Goal: Communication & Community: Answer question/provide support

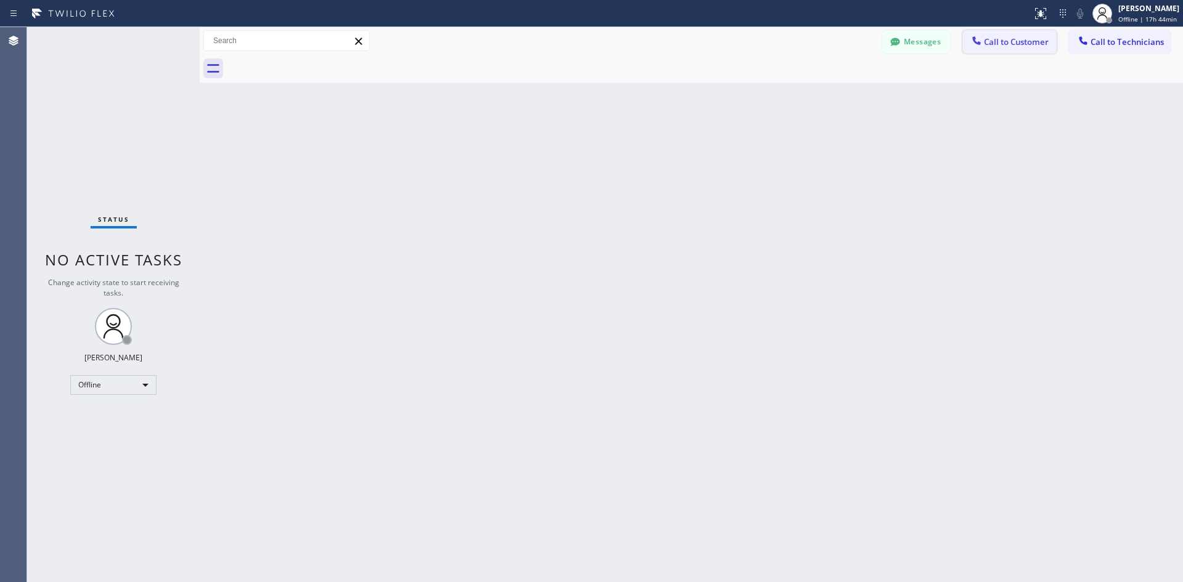
click at [1003, 42] on span "Call to Customer" at bounding box center [1016, 41] width 65 height 11
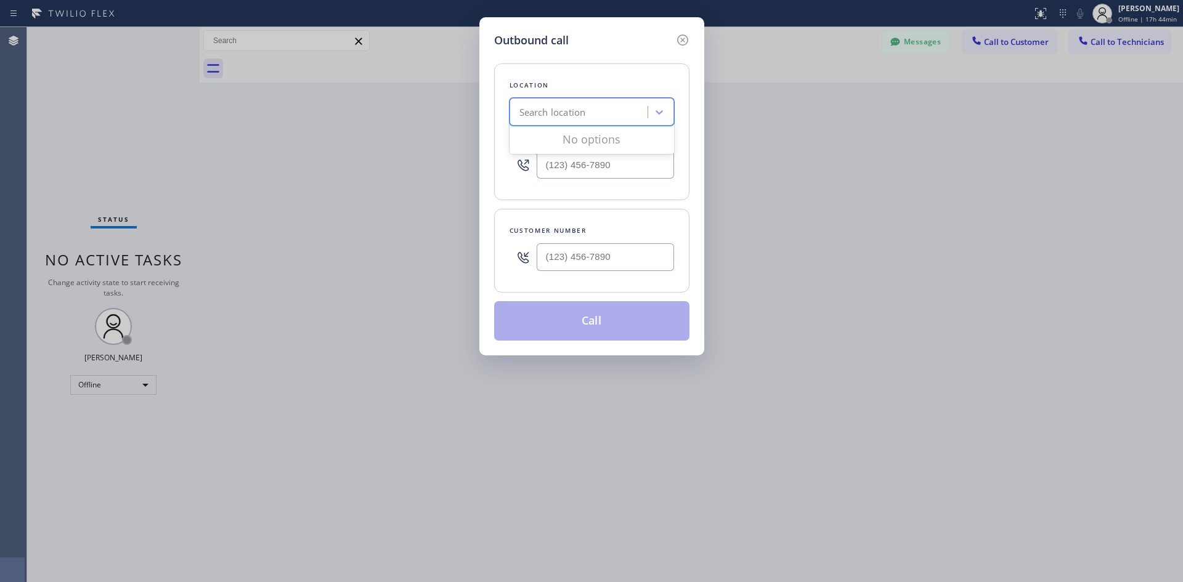
click at [619, 113] on div "Search location" at bounding box center [580, 113] width 134 height 22
click at [662, 113] on icon at bounding box center [659, 112] width 12 height 12
click at [580, 258] on input "(___) ___-____" at bounding box center [605, 257] width 137 height 28
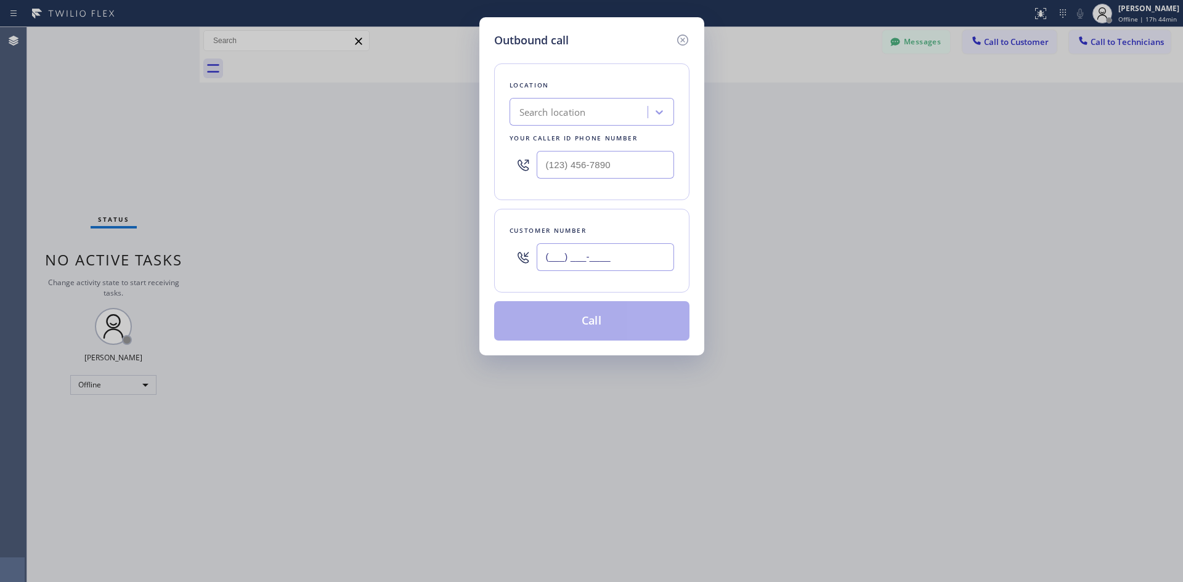
paste input "720) 629-2039"
type input "[PHONE_NUMBER]"
click at [594, 169] on input "(___) ___-____" at bounding box center [605, 165] width 137 height 28
paste input "213) 423-5505"
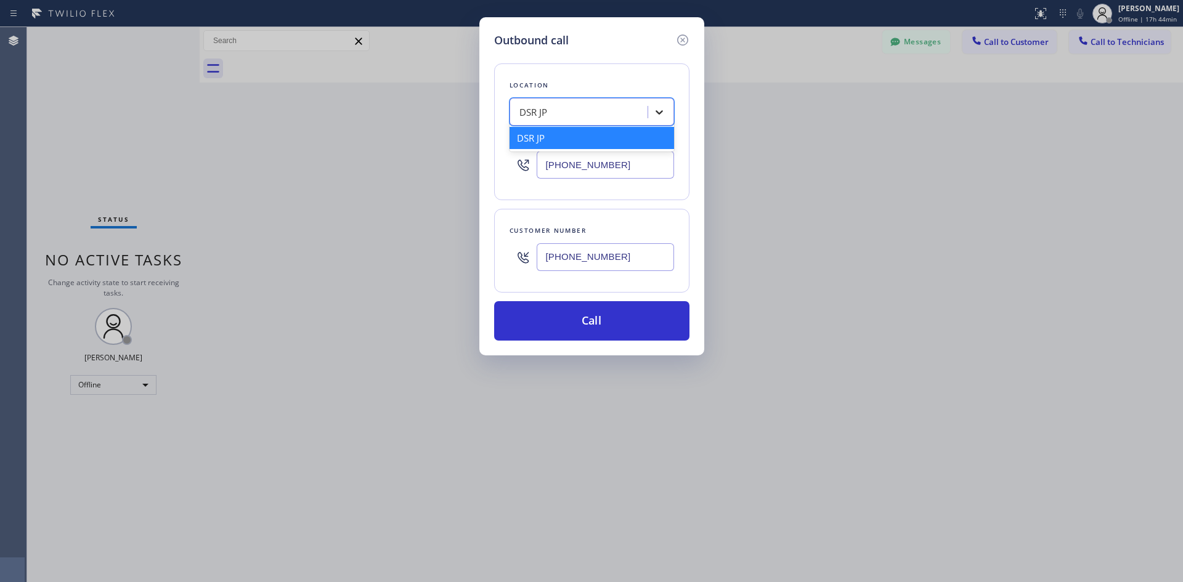
click at [654, 115] on icon at bounding box center [659, 112] width 12 height 12
click at [594, 128] on div "DSR JP" at bounding box center [592, 138] width 165 height 22
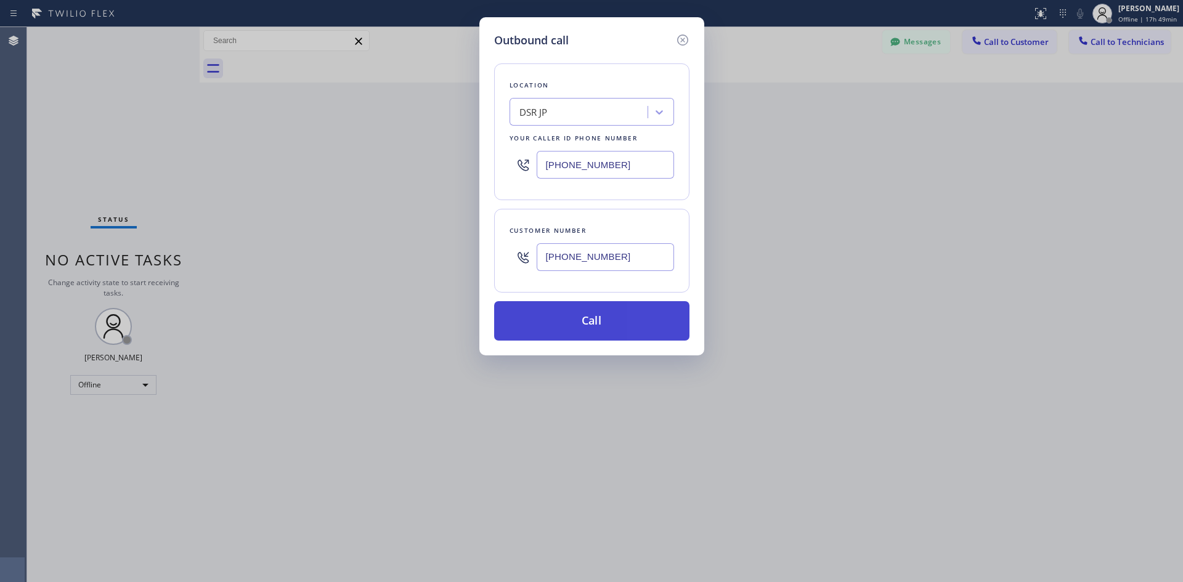
click at [597, 324] on button "Call" at bounding box center [591, 320] width 195 height 39
click at [1126, 15] on div "Outbound call Location DSR JP Your caller id phone number [PHONE_NUMBER] Custom…" at bounding box center [591, 291] width 1183 height 582
click at [1087, 10] on div "Outbound call Location DSR JP Your caller id phone number [PHONE_NUMBER] Custom…" at bounding box center [591, 291] width 1183 height 582
click at [1118, 9] on div "Outbound call Location DSR JP Your caller id phone number [PHONE_NUMBER] Custom…" at bounding box center [591, 291] width 1183 height 582
click at [1123, 15] on div "Outbound call Location DSR JP Your caller id phone number [PHONE_NUMBER] Custom…" at bounding box center [591, 291] width 1183 height 582
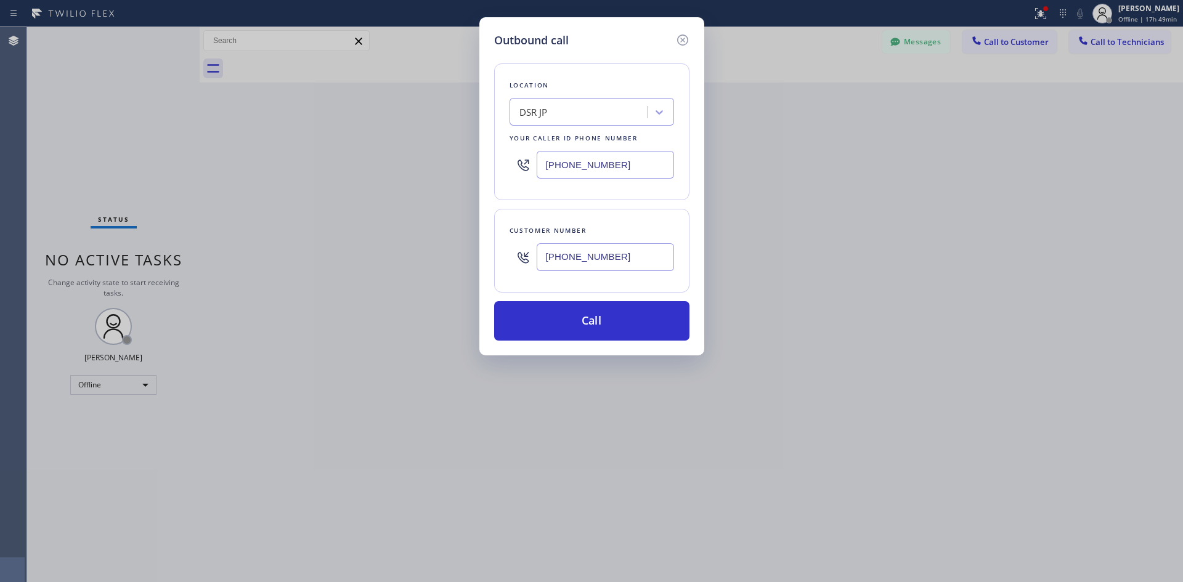
click at [1099, 12] on div "Outbound call Location DSR JP Your caller id phone number [PHONE_NUMBER] Custom…" at bounding box center [591, 291] width 1183 height 582
click at [1081, 15] on div "Outbound call Location DSR JP Your caller id phone number [PHONE_NUMBER] Custom…" at bounding box center [591, 291] width 1183 height 582
click at [683, 33] on icon at bounding box center [682, 40] width 15 height 15
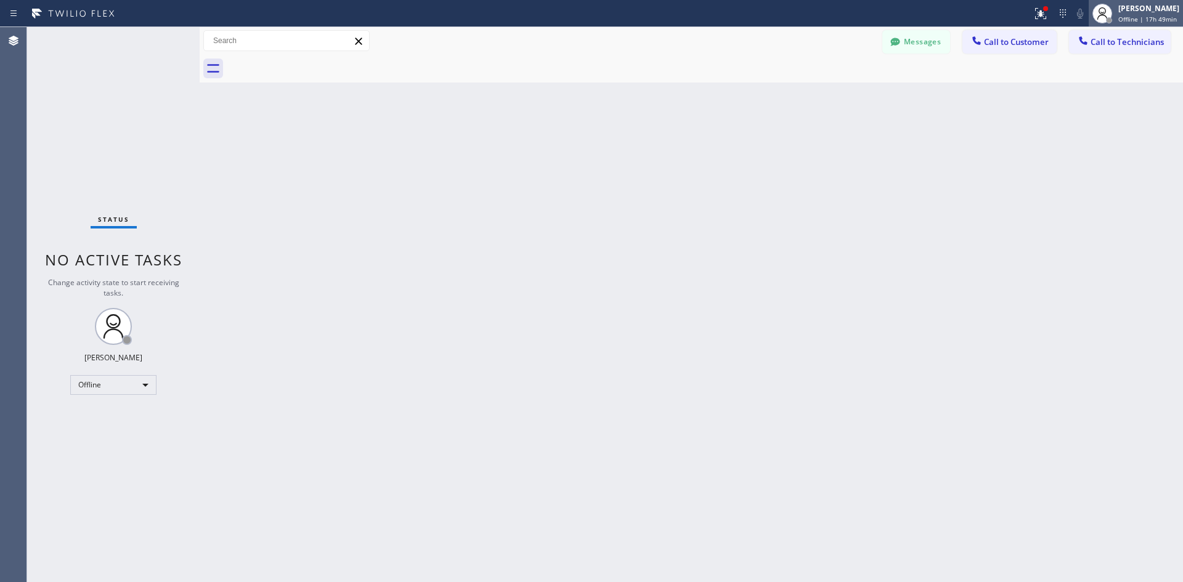
click at [1134, 7] on div "[PERSON_NAME]" at bounding box center [1148, 8] width 61 height 10
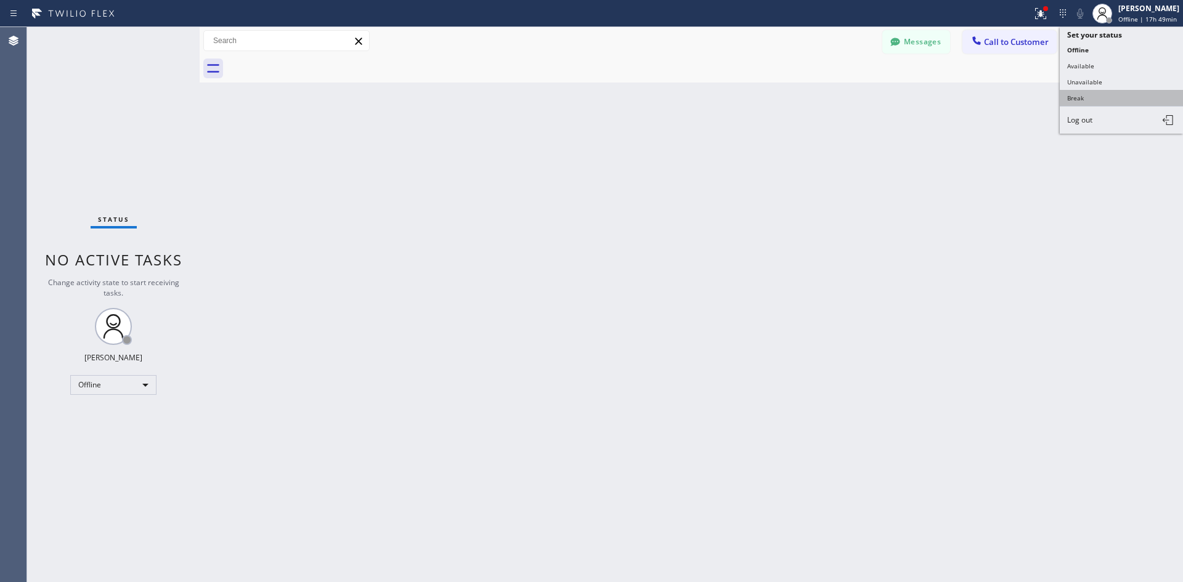
type input "[PHONE_NUMBER]"
click at [1089, 81] on button "Unavailable" at bounding box center [1121, 82] width 123 height 16
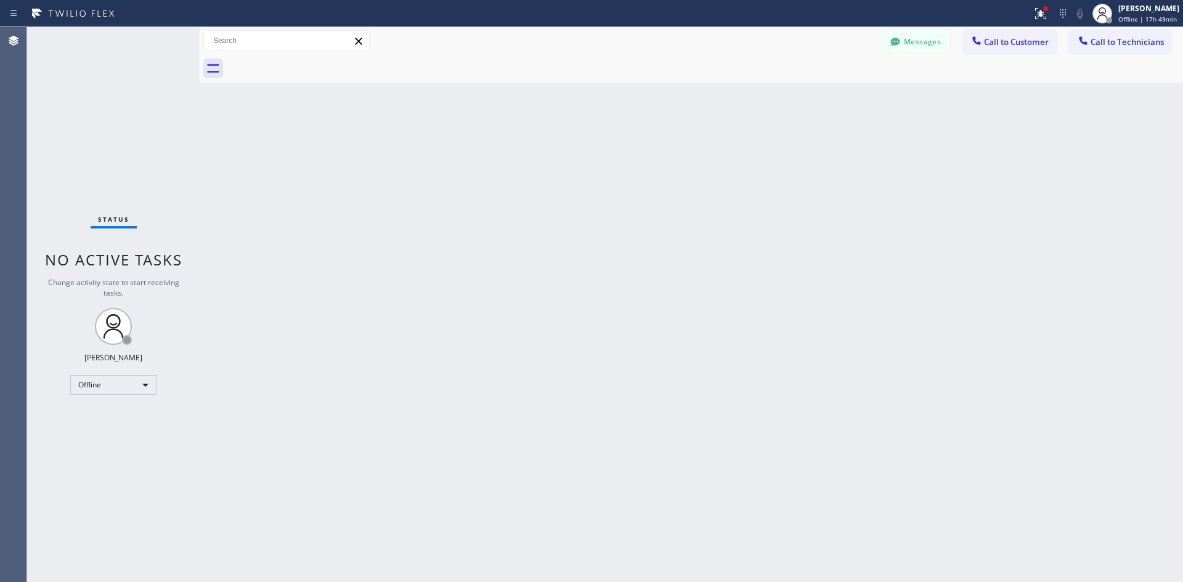
click at [996, 43] on span "Call to Customer" at bounding box center [1016, 41] width 65 height 11
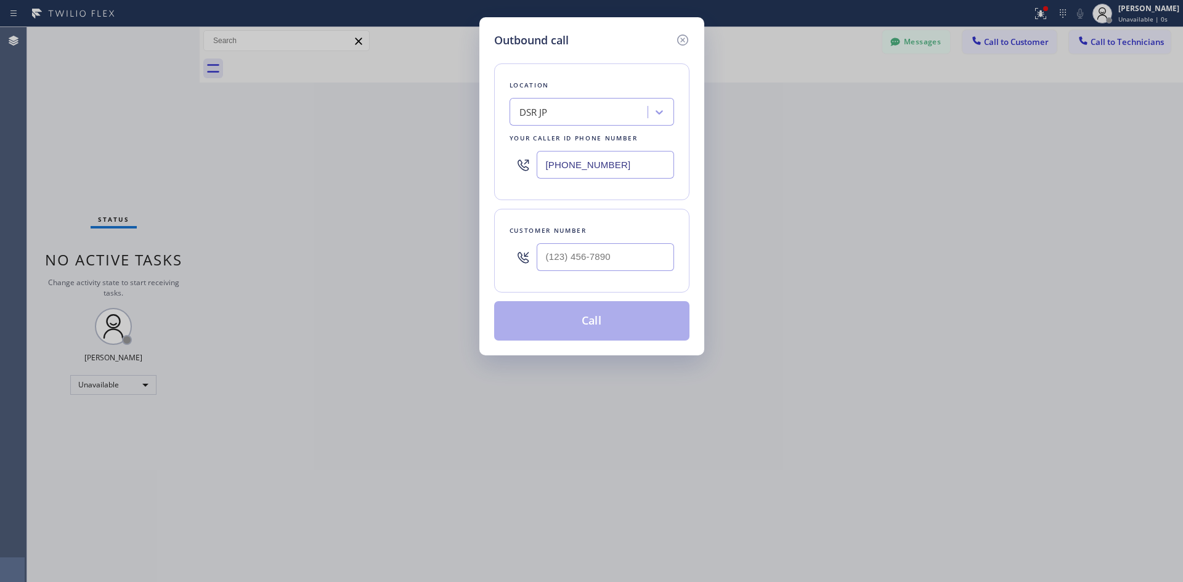
click at [556, 163] on input "[PHONE_NUMBER]" at bounding box center [605, 165] width 137 height 28
type input "(___) ___-____"
click at [641, 263] on input "(___) ___-____" at bounding box center [605, 257] width 137 height 28
click at [565, 258] on input "(___) ___-____" at bounding box center [605, 257] width 137 height 28
paste input "720-6292"
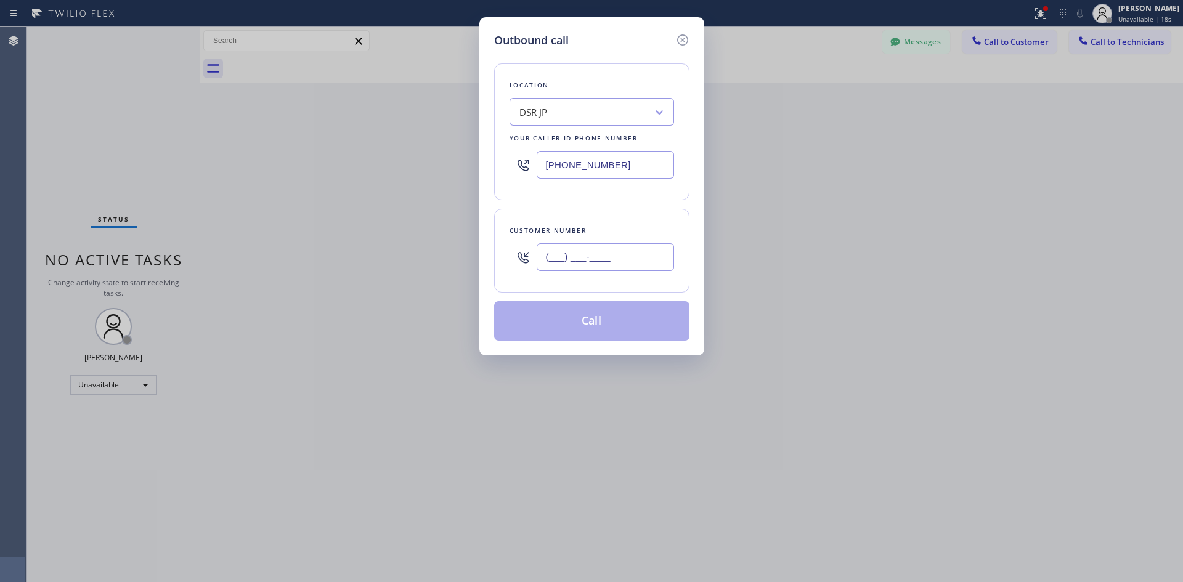
paste input "720) 629-2039"
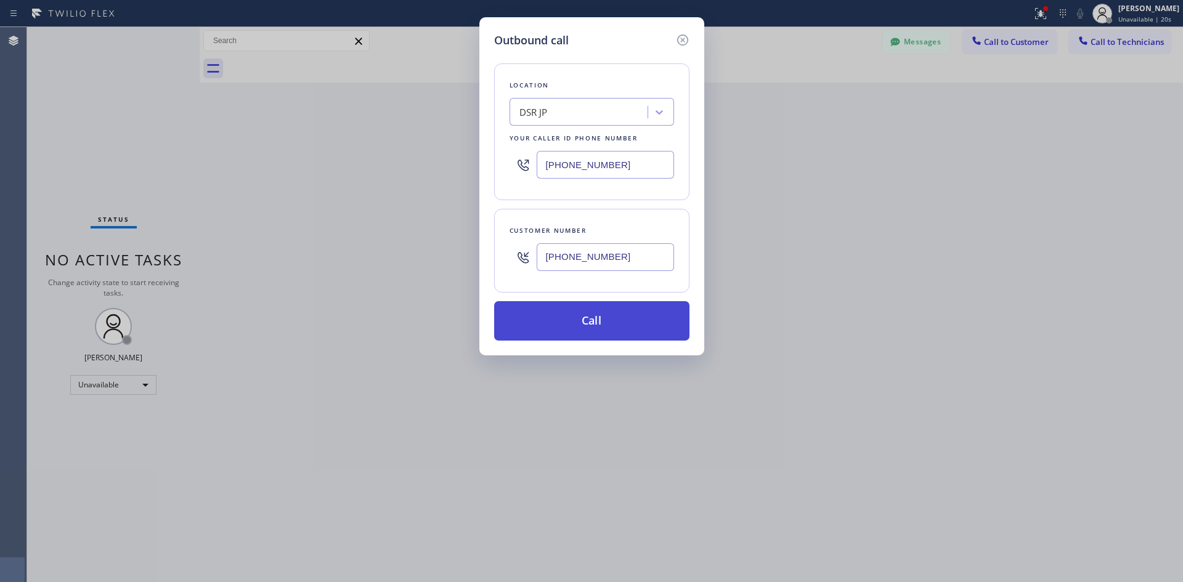
type input "[PHONE_NUMBER]"
click at [603, 326] on button "Call" at bounding box center [591, 320] width 195 height 39
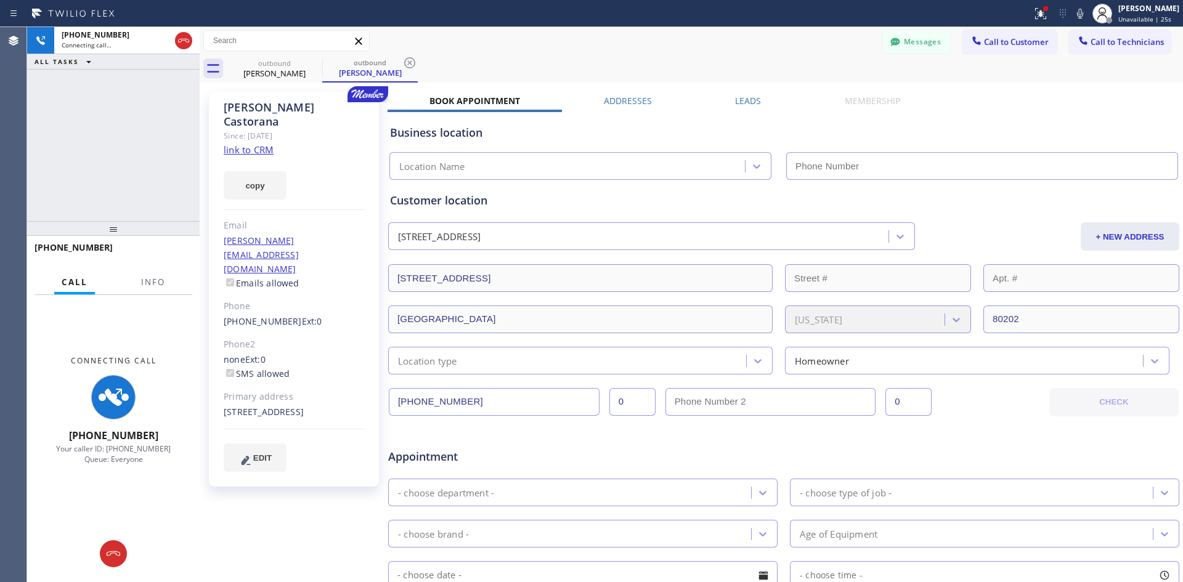
type input "[PHONE_NUMBER]"
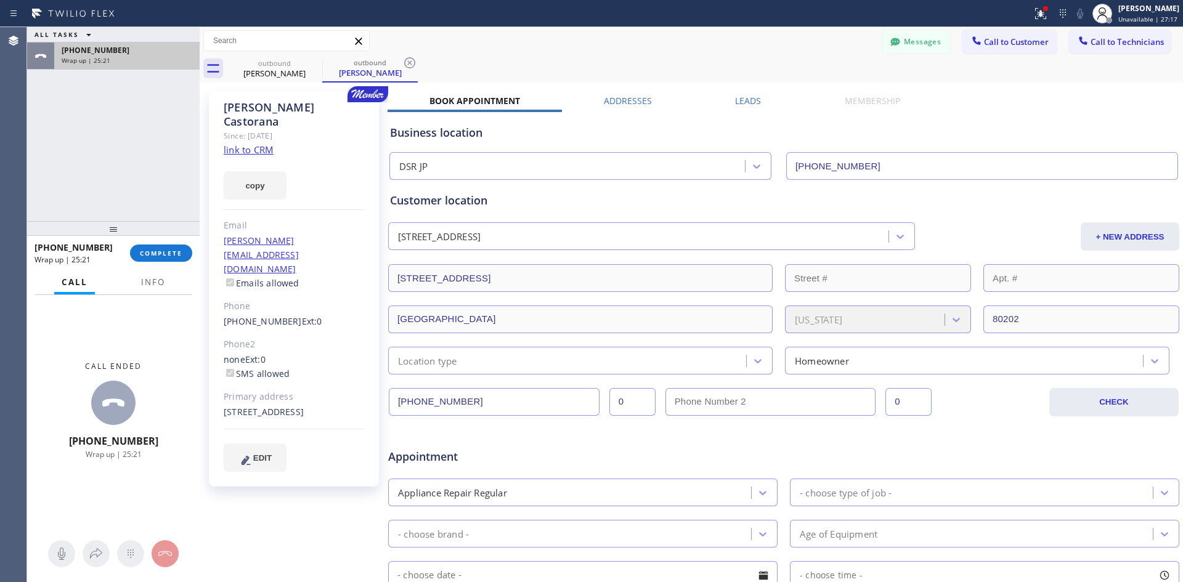
click at [74, 62] on span "Wrap up | 25:21" at bounding box center [86, 60] width 49 height 9
click at [43, 56] on icon at bounding box center [40, 56] width 11 height 4
click at [39, 60] on icon at bounding box center [40, 56] width 15 height 15
click at [99, 59] on span "Wrap up | 25:32" at bounding box center [86, 60] width 49 height 9
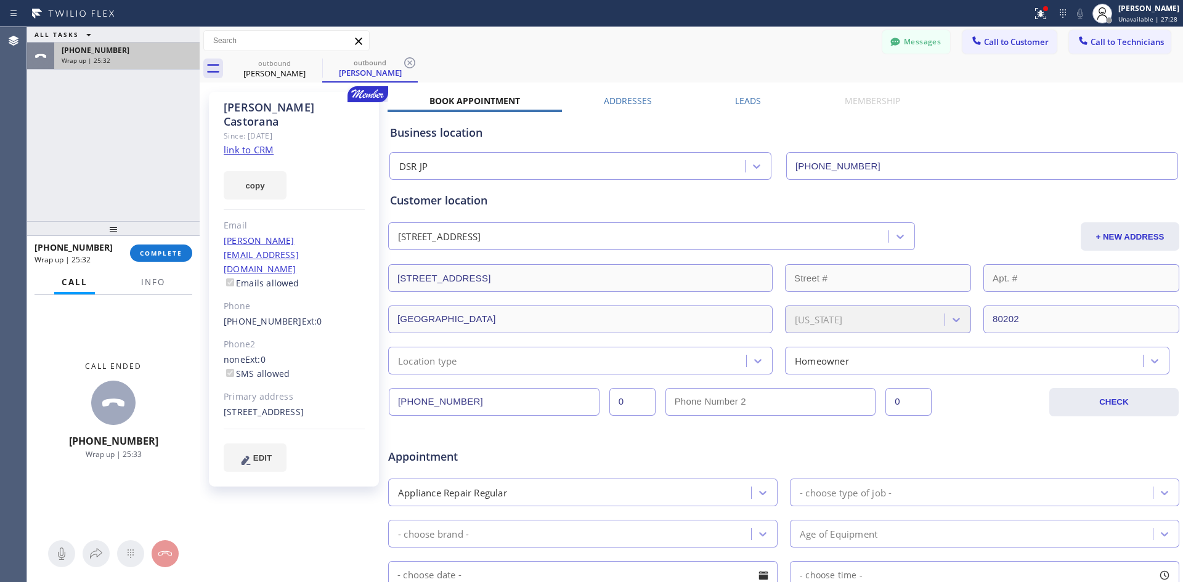
click at [99, 59] on span "Wrap up | 25:32" at bounding box center [86, 60] width 49 height 9
click at [20, 49] on div at bounding box center [13, 40] width 27 height 25
click at [33, 55] on icon at bounding box center [40, 56] width 15 height 15
click at [410, 64] on icon at bounding box center [409, 62] width 11 height 11
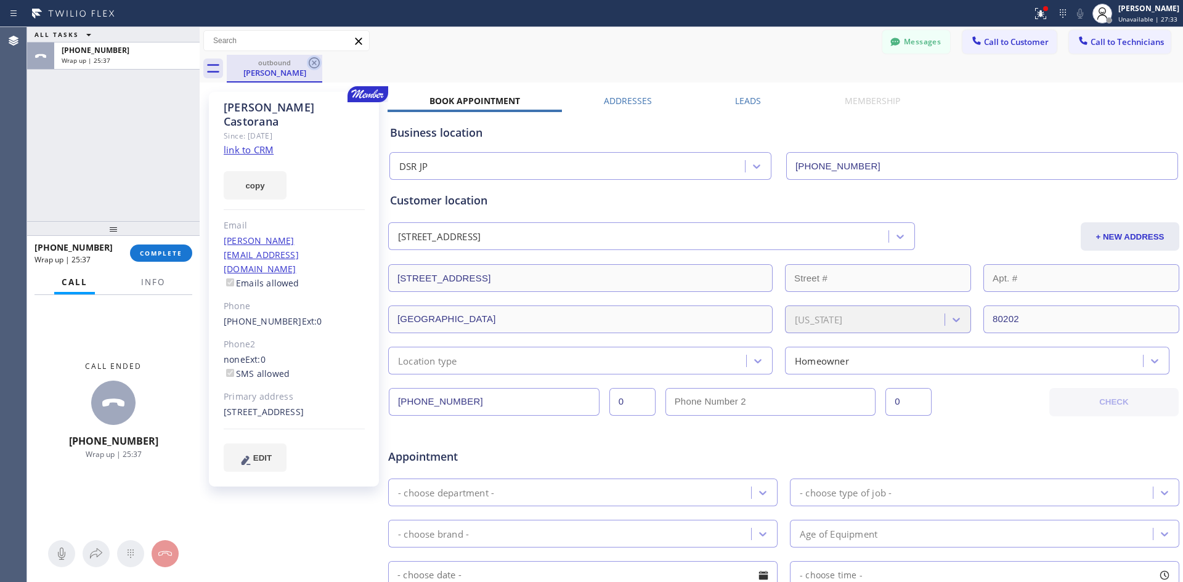
click at [315, 60] on icon at bounding box center [314, 62] width 15 height 15
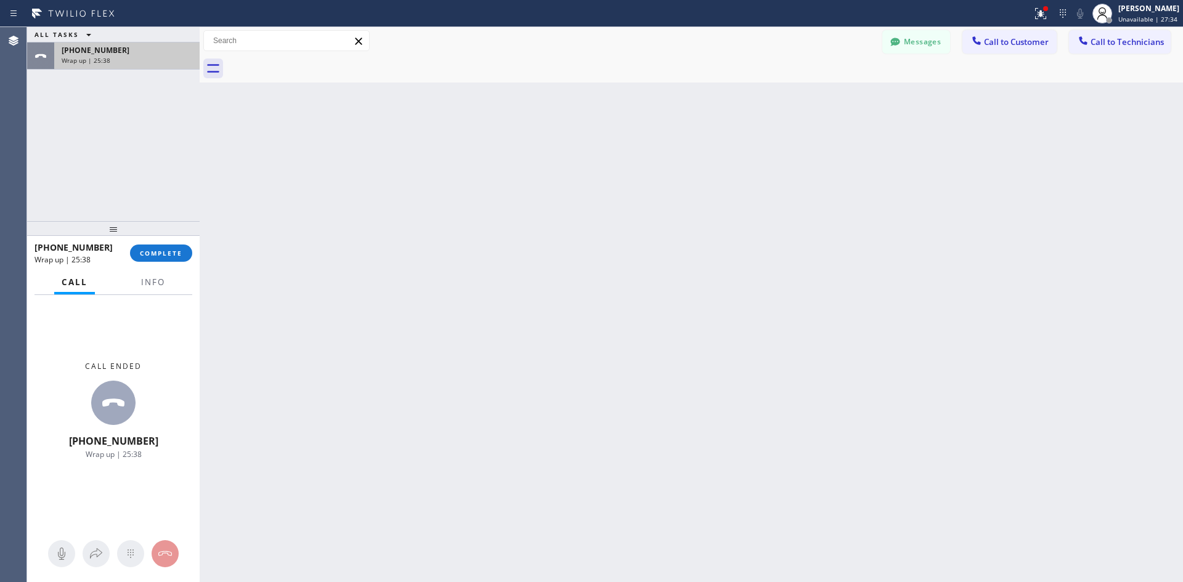
click at [102, 59] on span "Wrap up | 25:38" at bounding box center [86, 60] width 49 height 9
click at [46, 58] on icon at bounding box center [40, 56] width 15 height 15
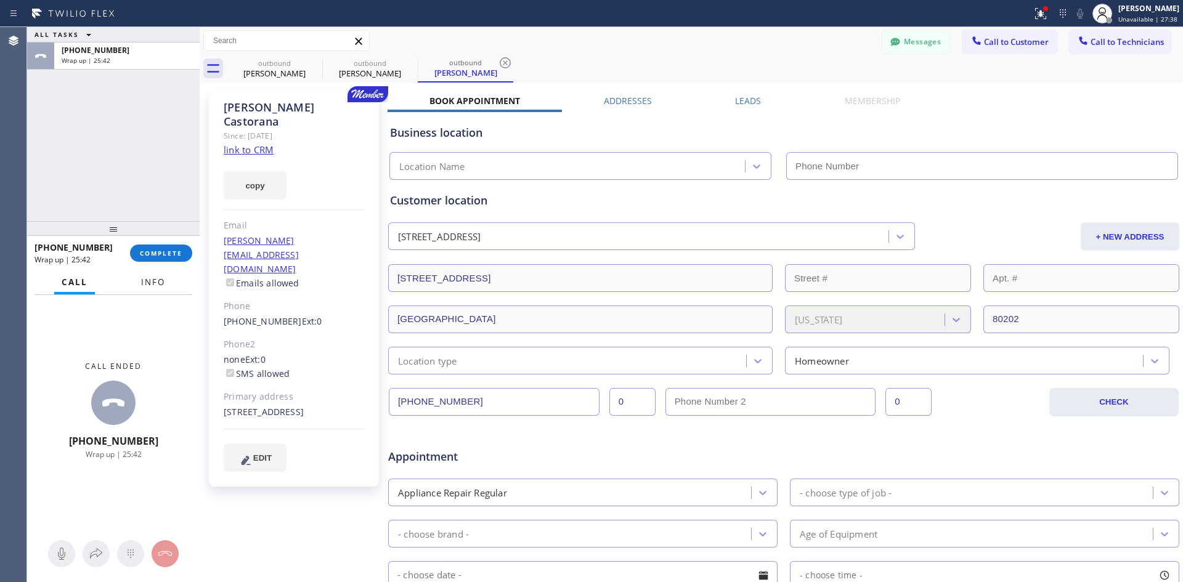
click at [155, 281] on span "Info" at bounding box center [153, 282] width 24 height 11
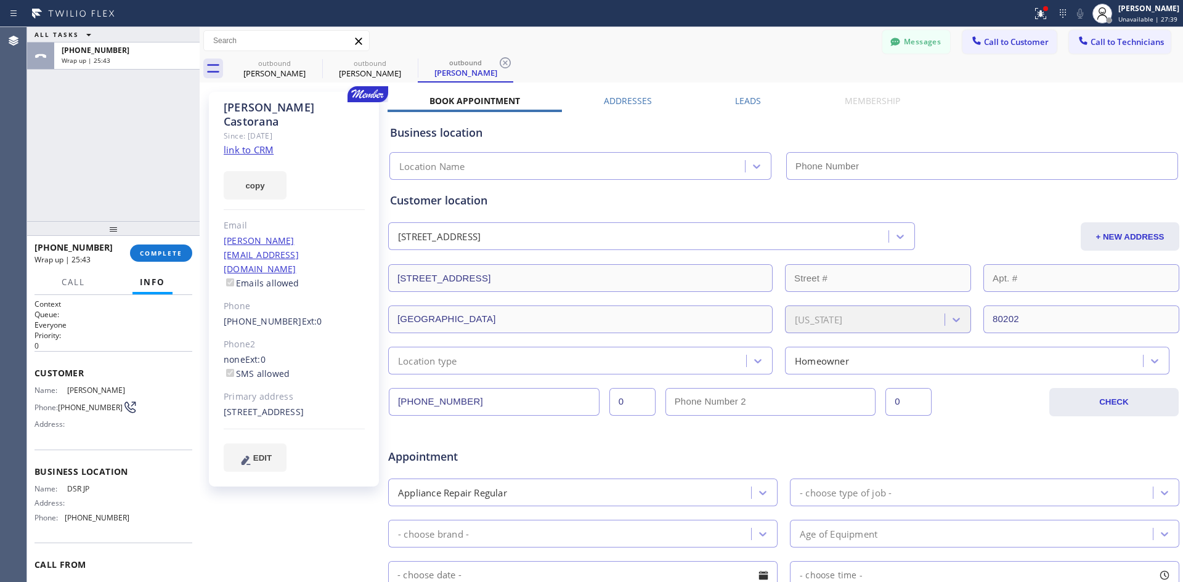
type input "[PHONE_NUMBER]"
click at [71, 283] on span "Call" at bounding box center [73, 282] width 23 height 11
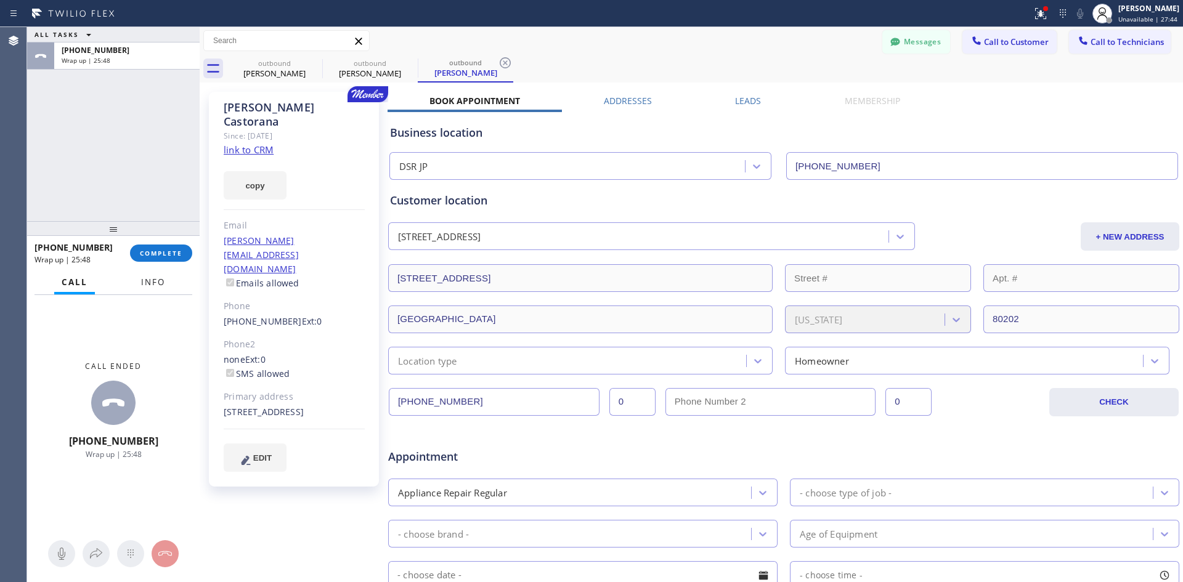
click at [166, 279] on button "Info" at bounding box center [153, 283] width 39 height 24
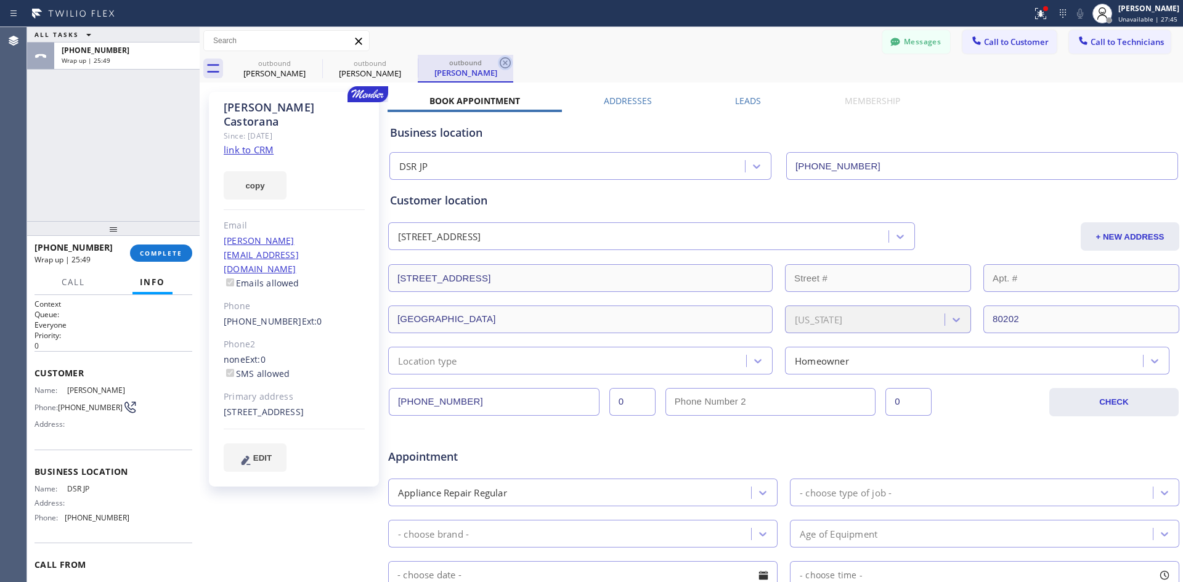
click at [502, 64] on icon at bounding box center [505, 62] width 15 height 15
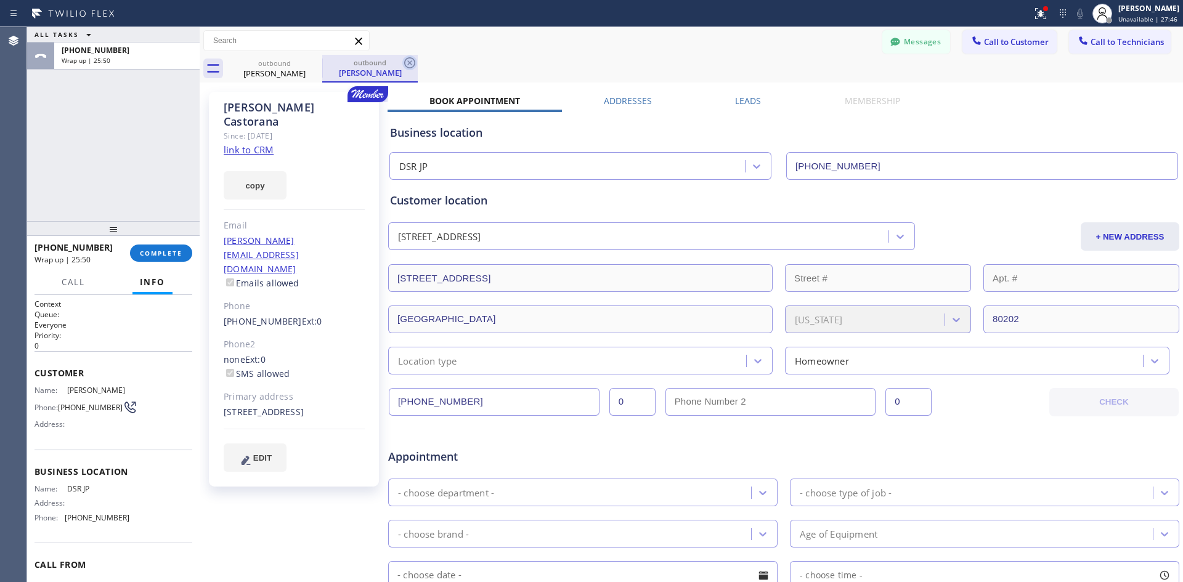
click at [407, 60] on icon at bounding box center [409, 62] width 15 height 15
click at [319, 63] on icon at bounding box center [314, 62] width 11 height 11
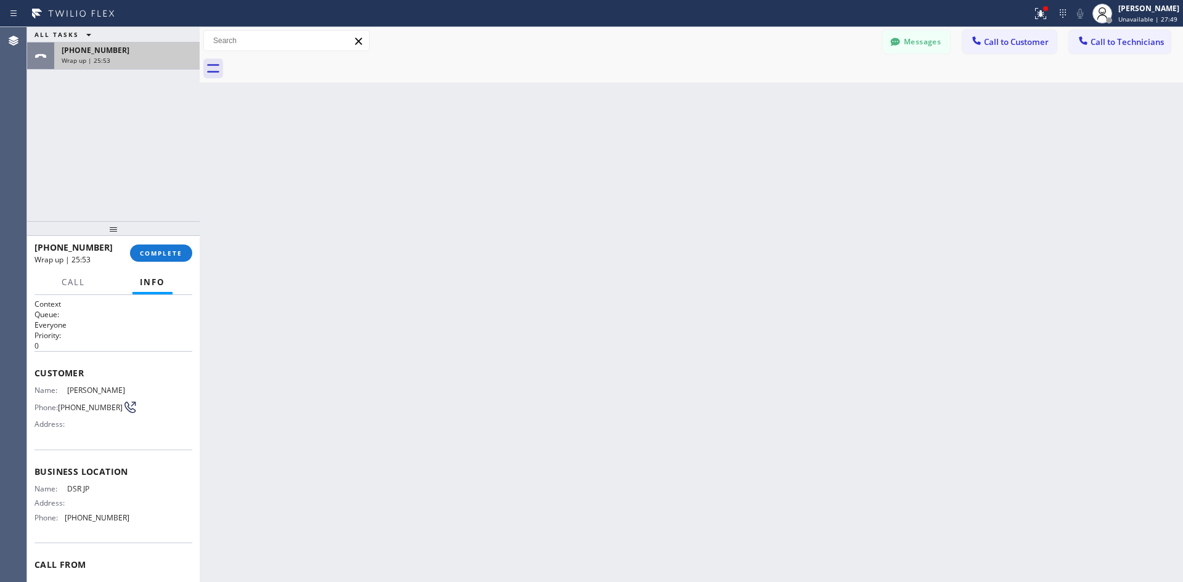
drag, startPoint x: 63, startPoint y: 53, endPoint x: 44, endPoint y: 57, distance: 19.0
click at [44, 57] on icon at bounding box center [40, 56] width 11 height 4
click at [73, 58] on span "Wrap up | 25:54" at bounding box center [86, 60] width 49 height 9
click at [73, 61] on span "Wrap up | 25:54" at bounding box center [86, 60] width 49 height 9
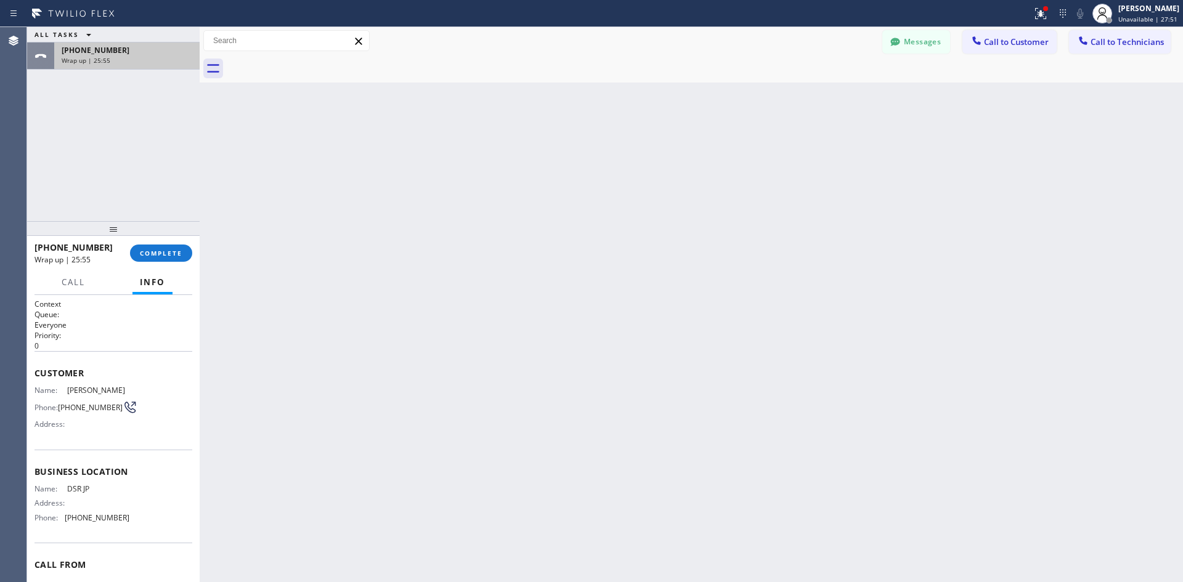
click at [73, 61] on span "Wrap up | 25:55" at bounding box center [86, 60] width 49 height 9
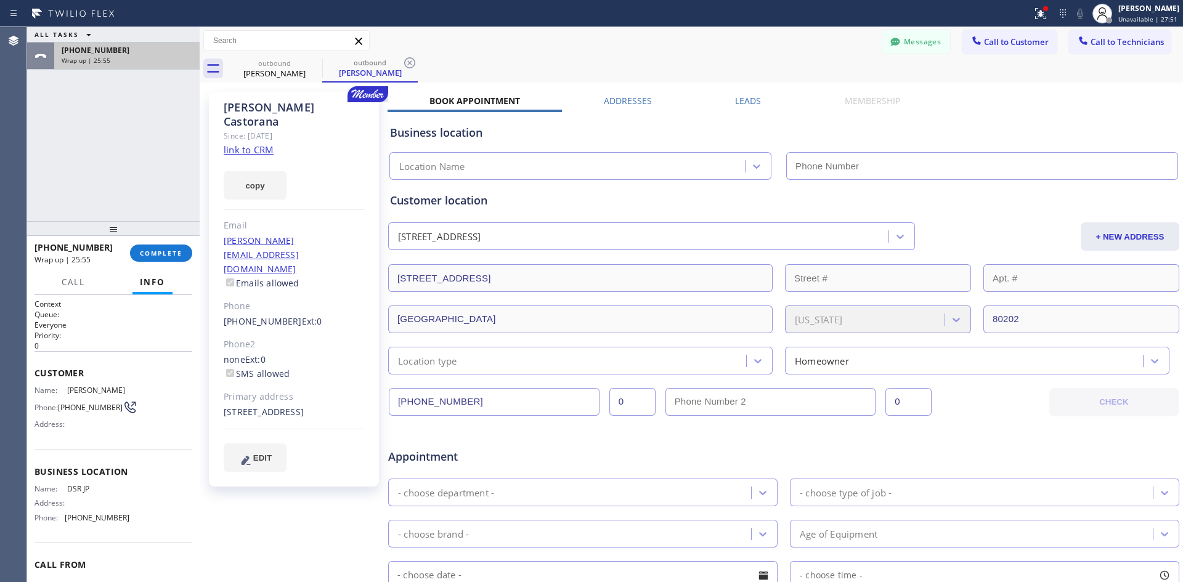
click at [73, 61] on span "Wrap up | 25:55" at bounding box center [86, 60] width 49 height 9
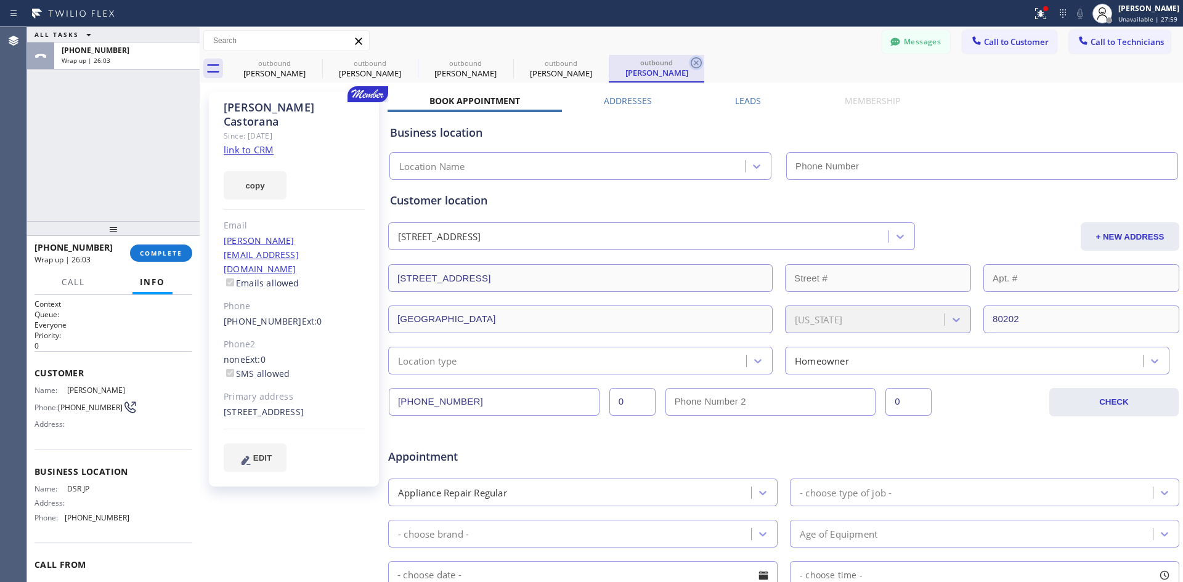
click at [694, 62] on icon at bounding box center [696, 62] width 11 height 11
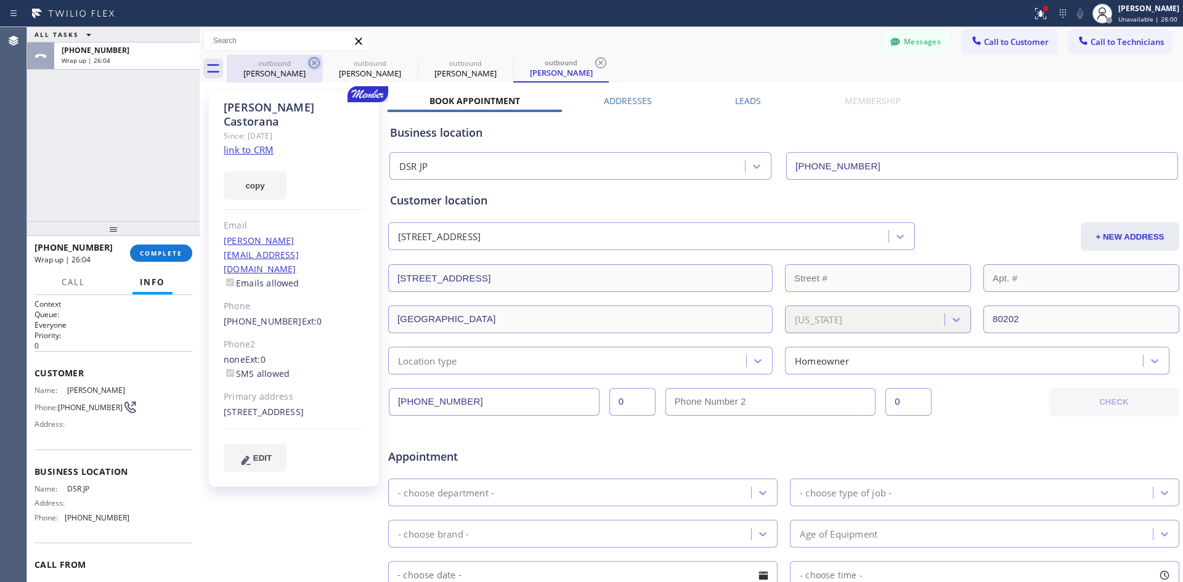
click at [316, 60] on icon at bounding box center [314, 62] width 15 height 15
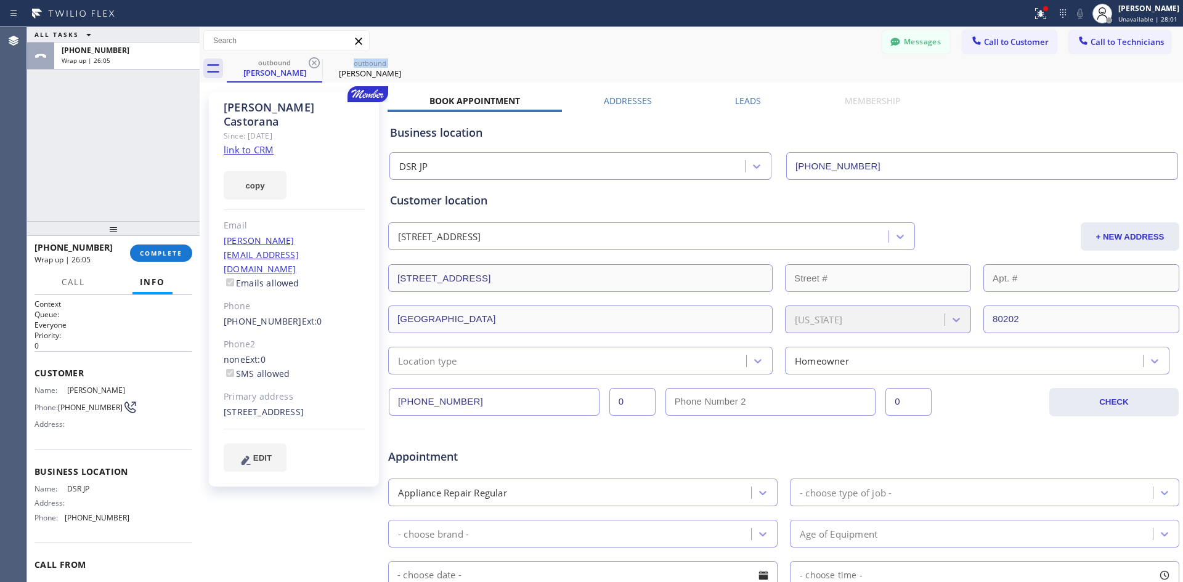
click at [316, 60] on icon at bounding box center [314, 62] width 15 height 15
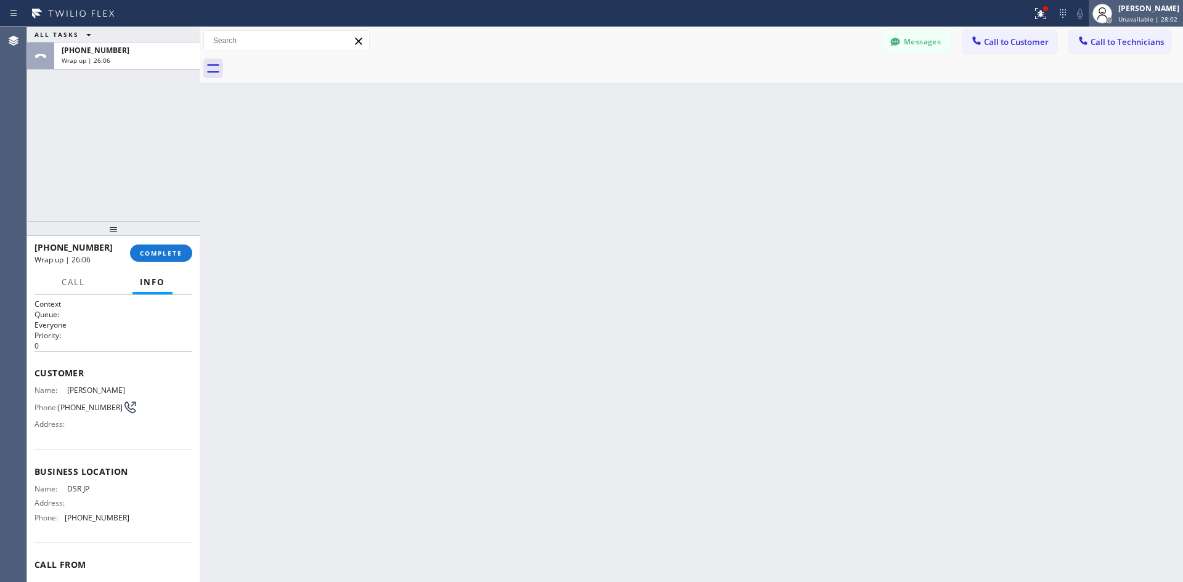
click at [1122, 15] on span "Unavailable | 28:02" at bounding box center [1147, 19] width 59 height 9
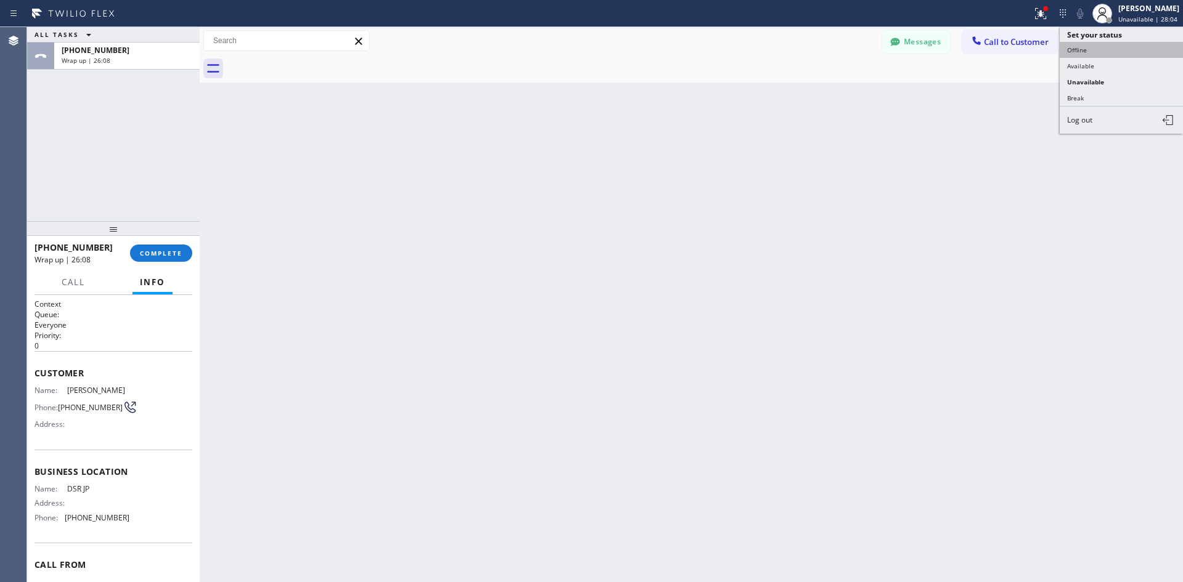
click at [1091, 51] on button "Offline" at bounding box center [1121, 50] width 123 height 16
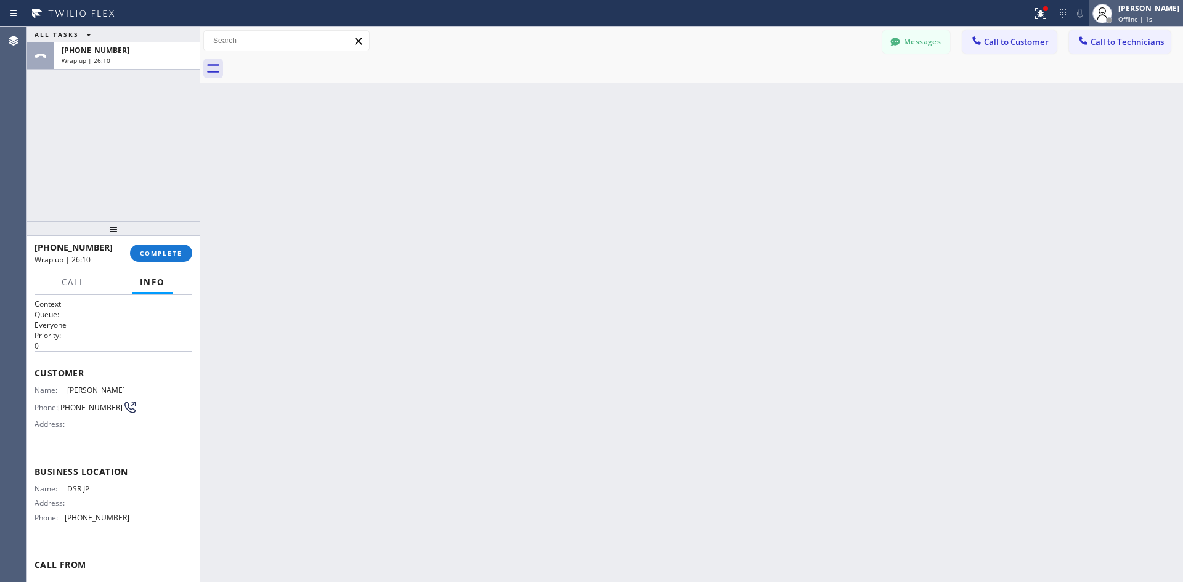
click at [1118, 9] on div "[PERSON_NAME]" at bounding box center [1148, 8] width 61 height 10
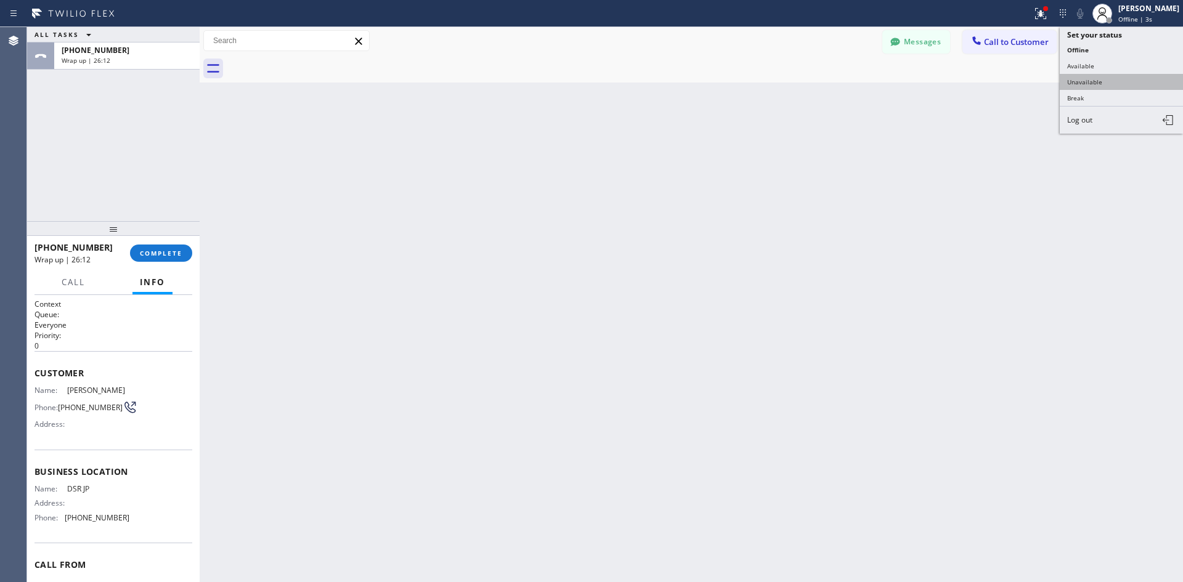
click at [1093, 79] on button "Unavailable" at bounding box center [1121, 82] width 123 height 16
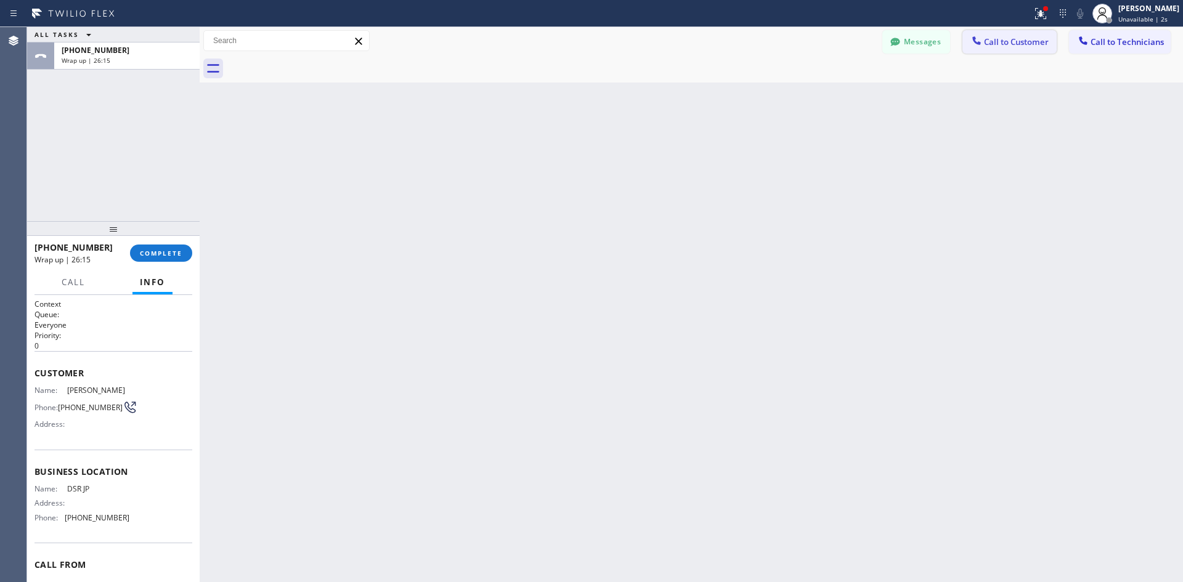
click at [1030, 46] on span "Call to Customer" at bounding box center [1016, 41] width 65 height 11
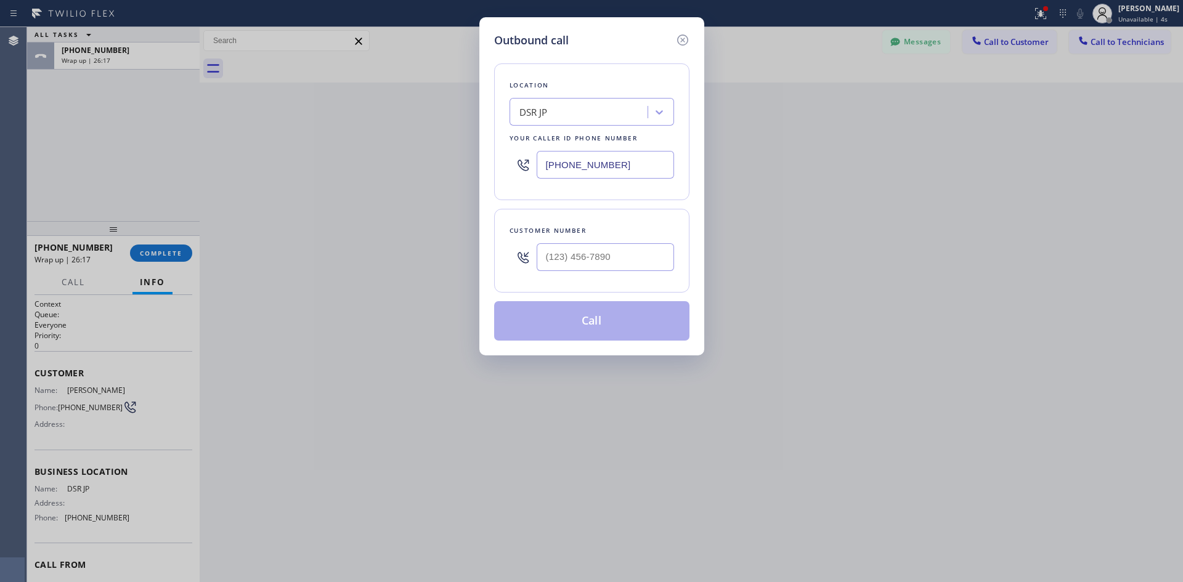
click at [672, 39] on div "Outbound call" at bounding box center [591, 40] width 195 height 17
click at [682, 39] on icon at bounding box center [682, 40] width 11 height 11
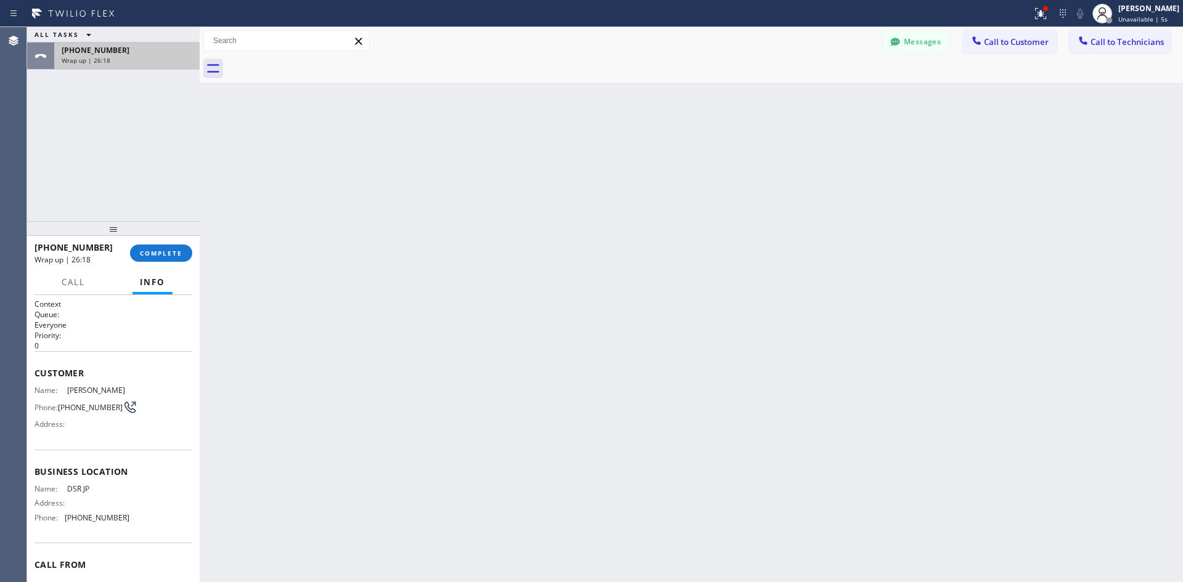
click at [147, 59] on div "Wrap up | 26:18" at bounding box center [127, 60] width 131 height 9
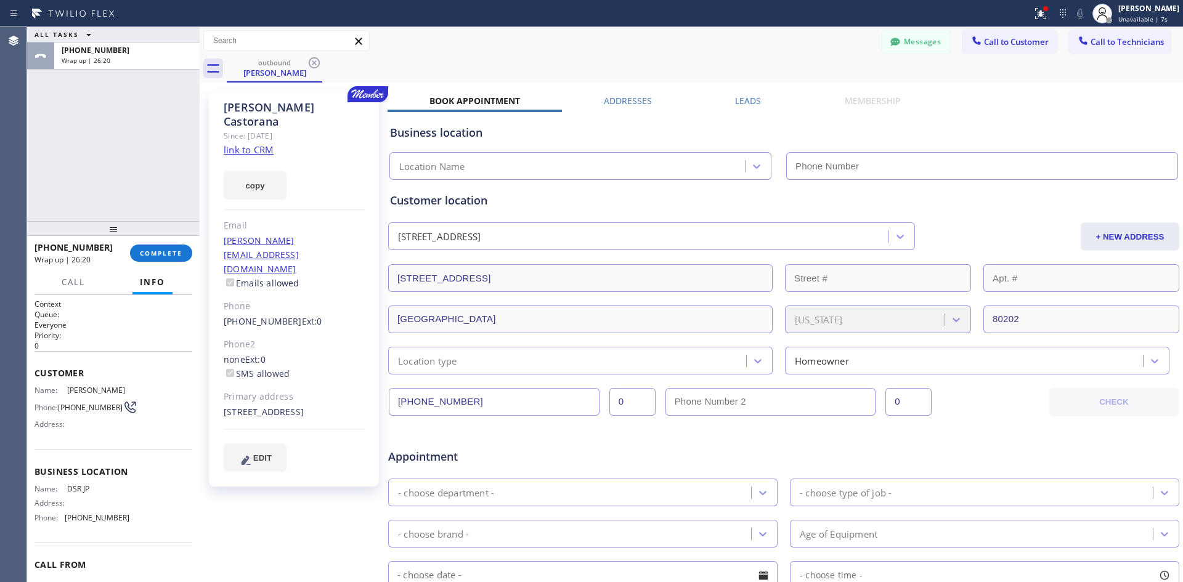
type input "[PHONE_NUMBER]"
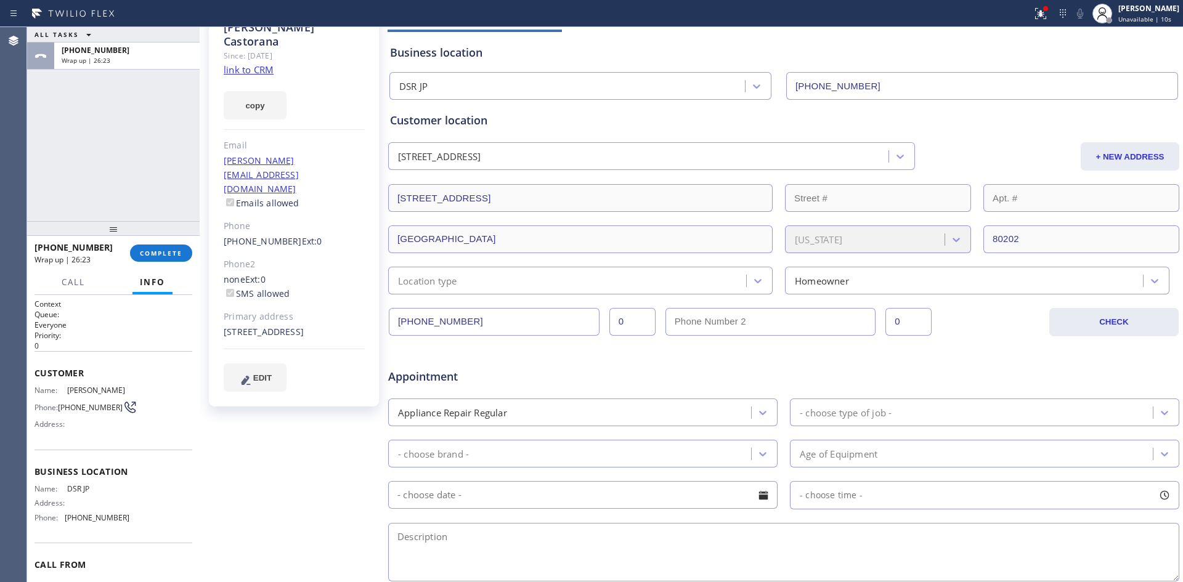
scroll to position [305, 0]
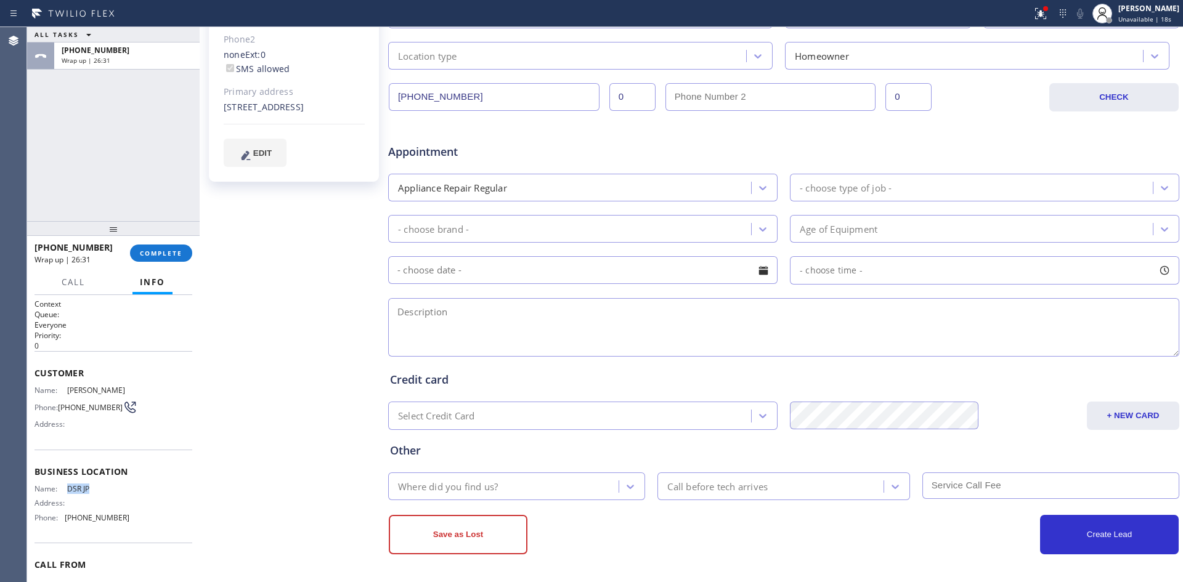
drag, startPoint x: 67, startPoint y: 503, endPoint x: 94, endPoint y: 507, distance: 27.4
click at [94, 494] on span "DSR JP" at bounding box center [98, 488] width 62 height 9
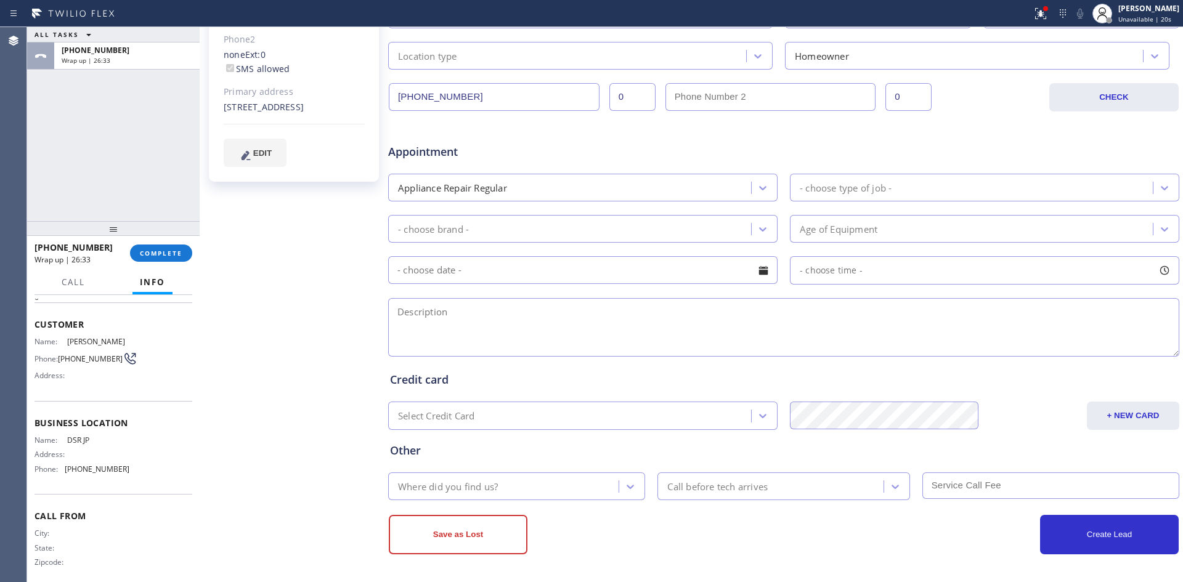
scroll to position [0, 0]
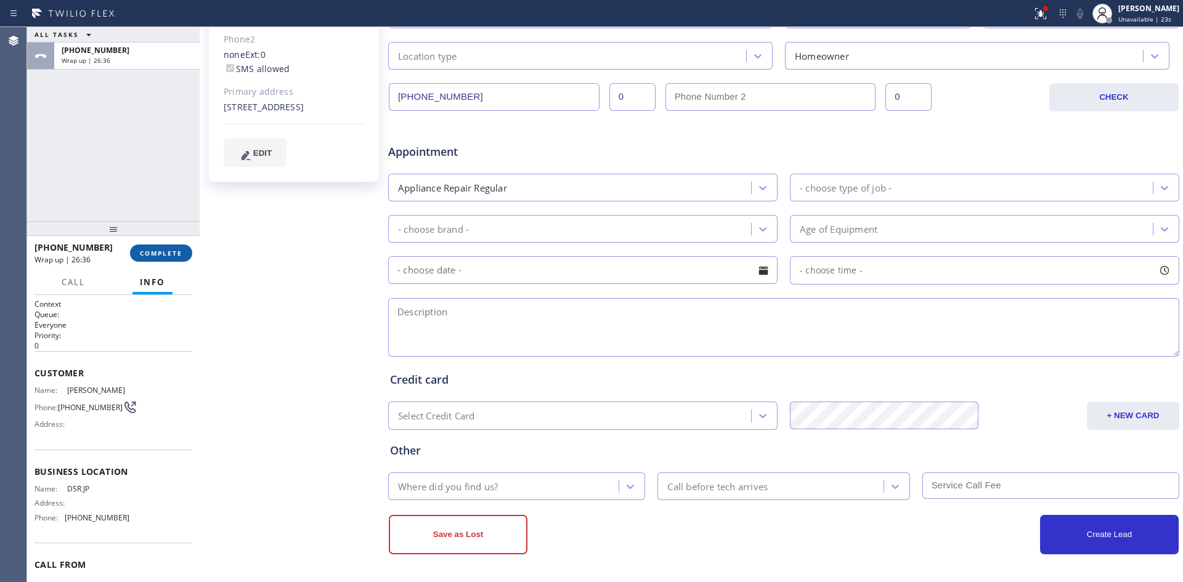
click at [163, 252] on span "COMPLETE" at bounding box center [161, 253] width 43 height 9
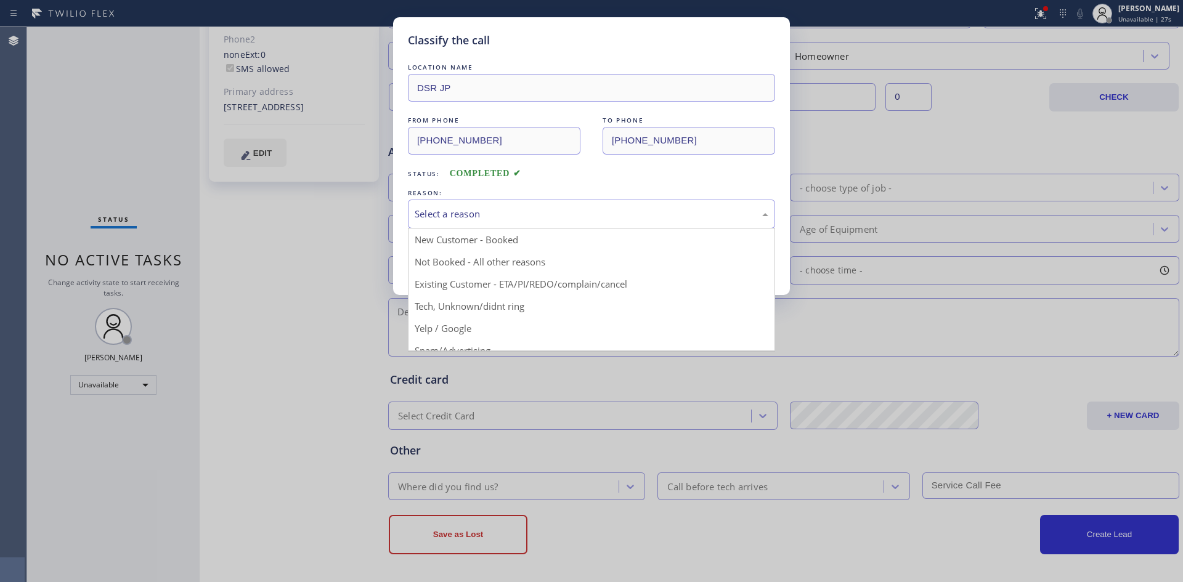
click at [454, 211] on div "Select a reason" at bounding box center [592, 214] width 354 height 14
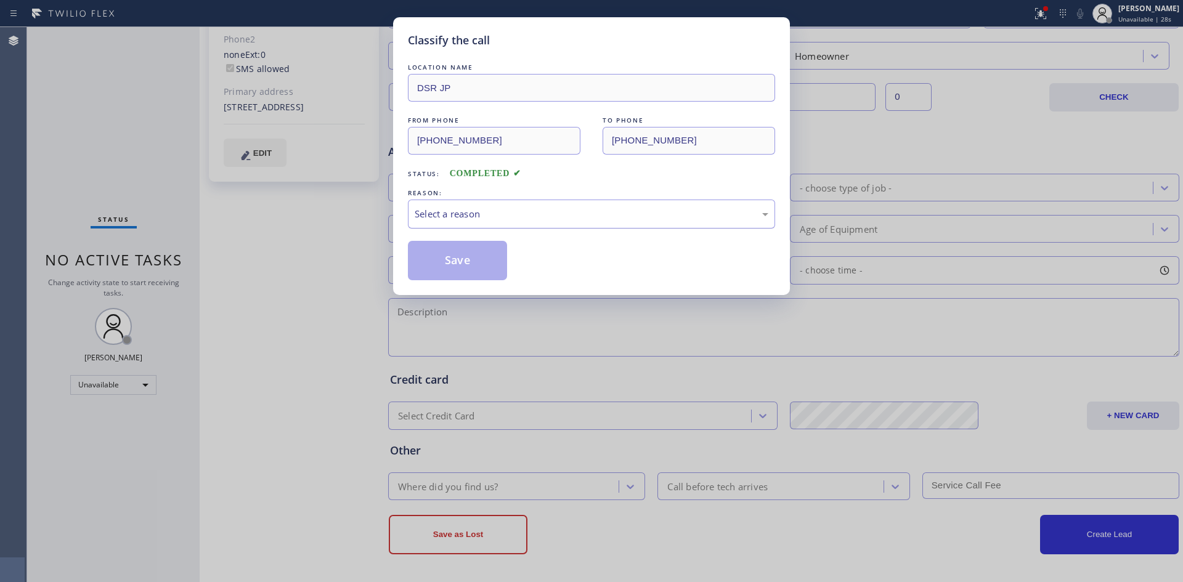
click at [454, 211] on div "Select a reason" at bounding box center [592, 214] width 354 height 14
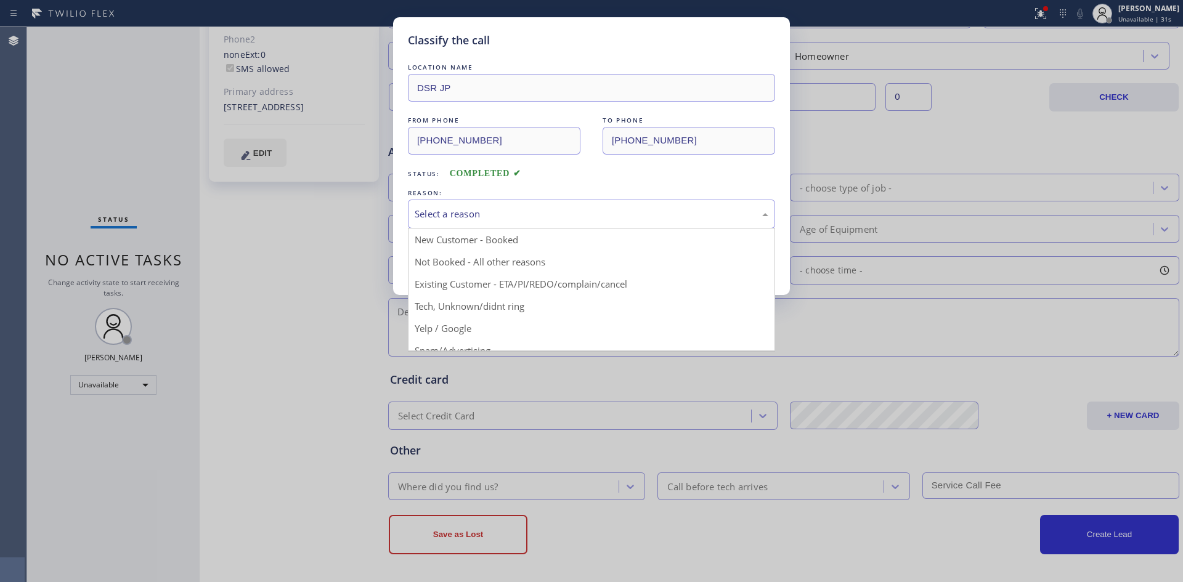
click at [511, 221] on div "Select a reason" at bounding box center [591, 214] width 367 height 29
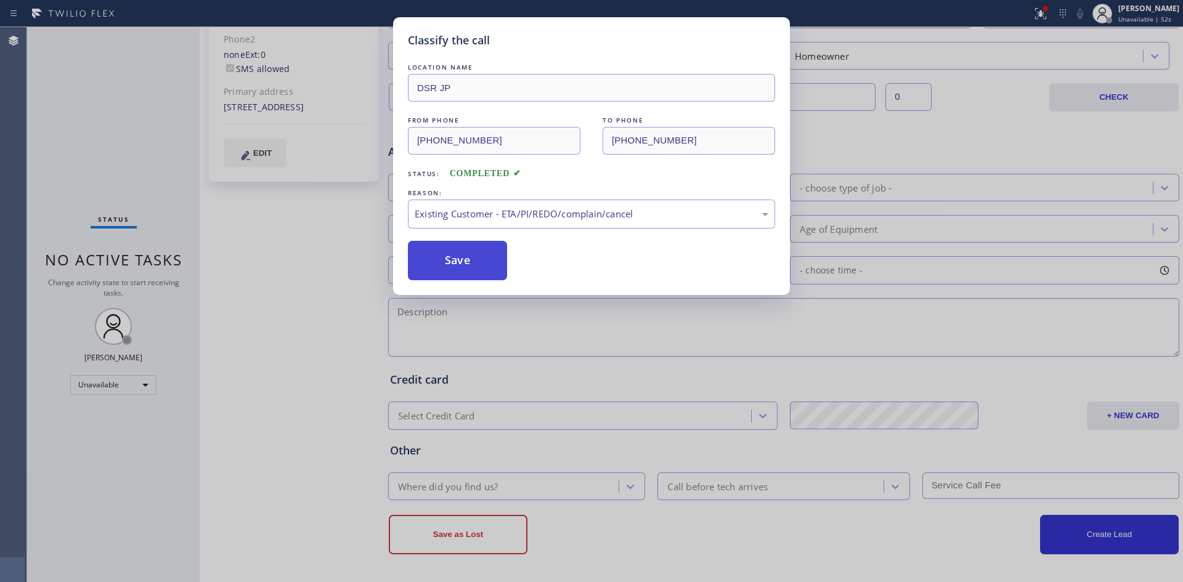
click at [486, 272] on button "Save" at bounding box center [457, 260] width 99 height 39
